Goal: Information Seeking & Learning: Learn about a topic

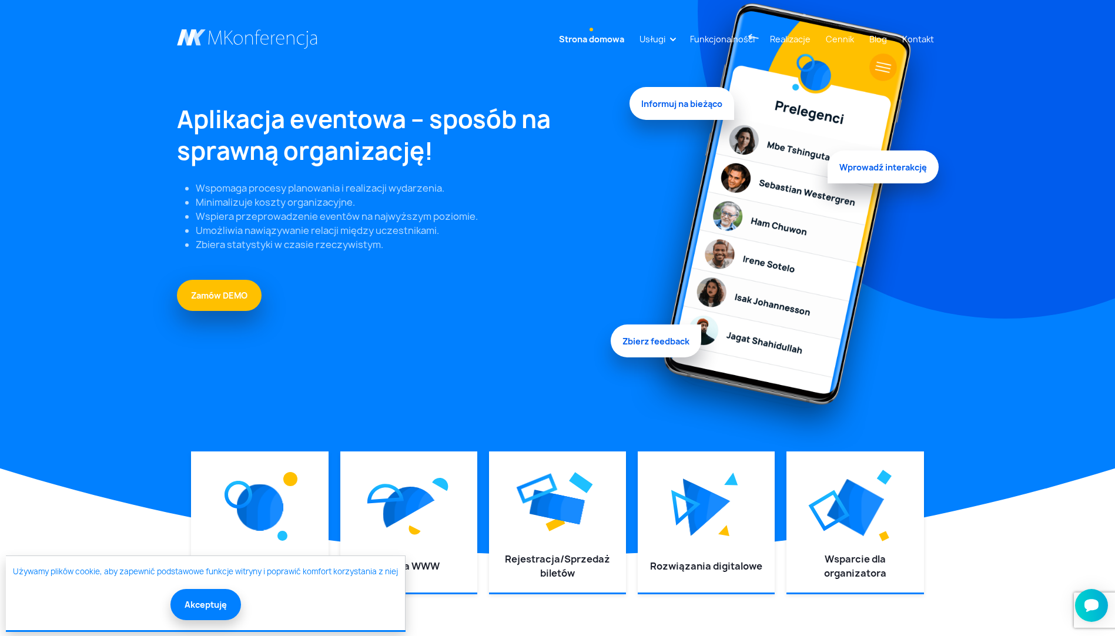
scroll to position [235, 0]
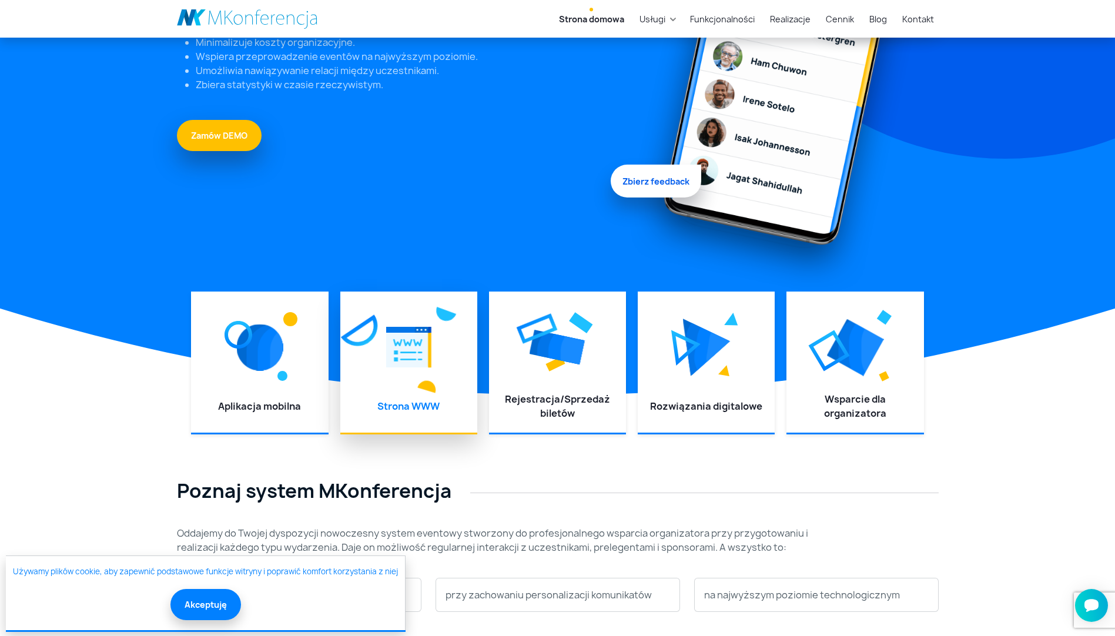
click at [403, 387] on div at bounding box center [408, 347] width 113 height 88
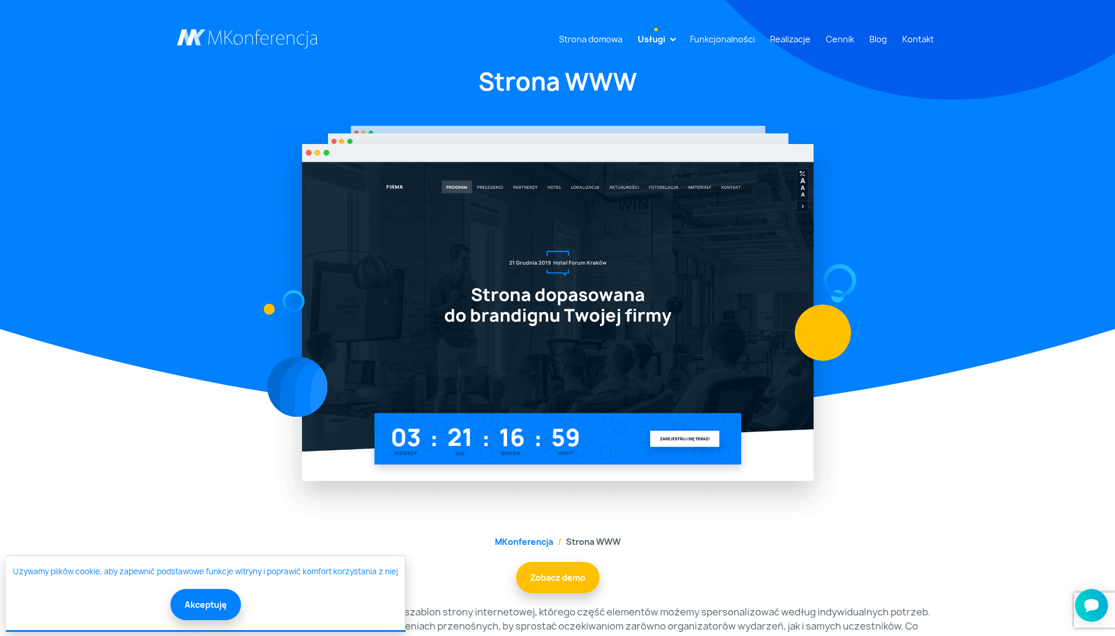
click at [699, 445] on img at bounding box center [558, 323] width 568 height 395
click at [693, 433] on img at bounding box center [558, 323] width 568 height 395
click at [696, 439] on img at bounding box center [558, 323] width 568 height 395
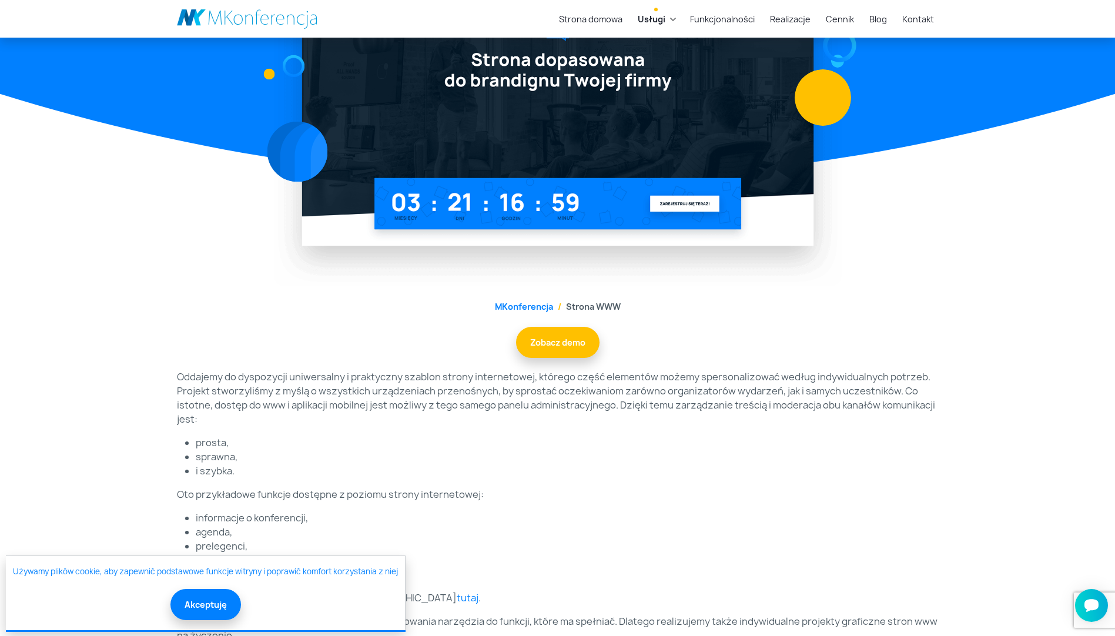
scroll to position [470, 0]
